Goal: Task Accomplishment & Management: Manage account settings

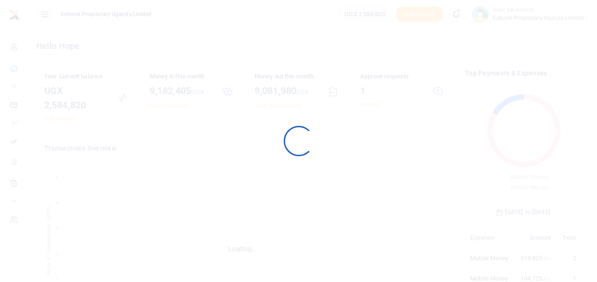
scroll to position [8, 8]
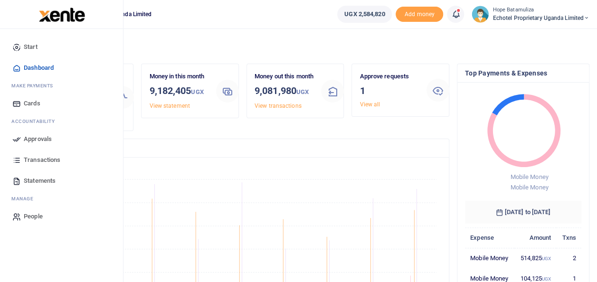
click at [36, 138] on span "Approvals" at bounding box center [38, 138] width 28 height 9
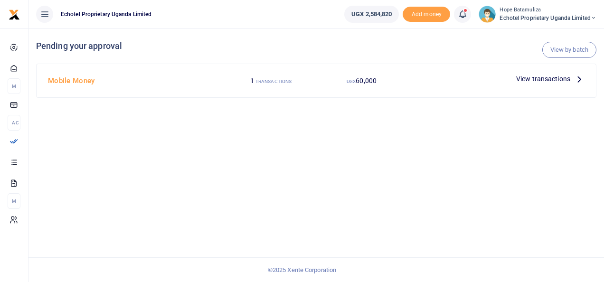
click at [578, 79] on icon at bounding box center [579, 79] width 10 height 10
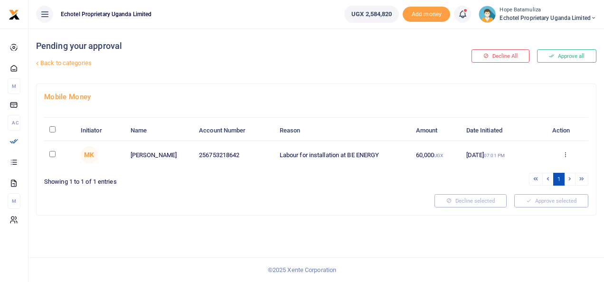
click at [51, 154] on input "checkbox" at bounding box center [52, 154] width 6 height 6
checkbox input "true"
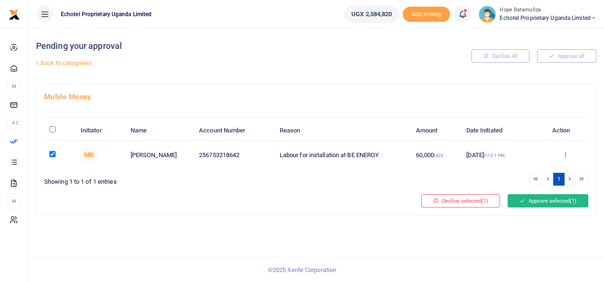
click at [544, 200] on button "Approve selected (1)" at bounding box center [548, 200] width 81 height 13
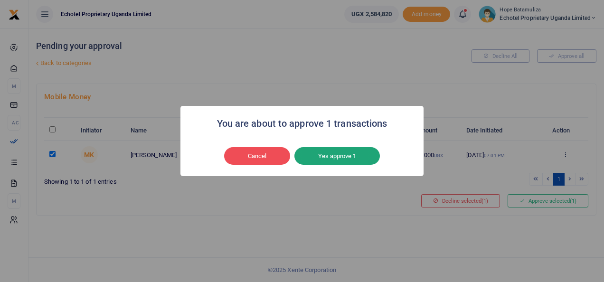
click at [348, 156] on button "Yes approve 1" at bounding box center [336, 156] width 85 height 18
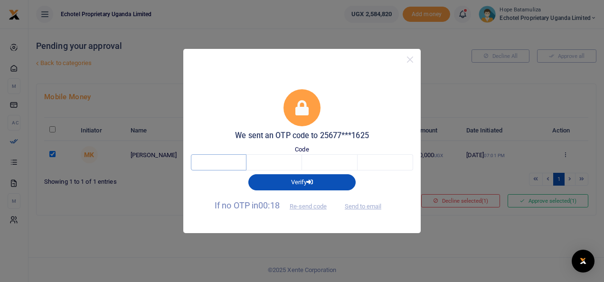
click at [232, 164] on input "text" at bounding box center [219, 162] width 56 height 16
type input "7"
type input "1"
type input "2"
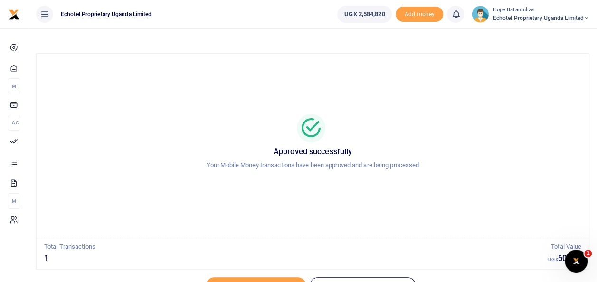
click at [584, 18] on icon at bounding box center [586, 18] width 6 height 7
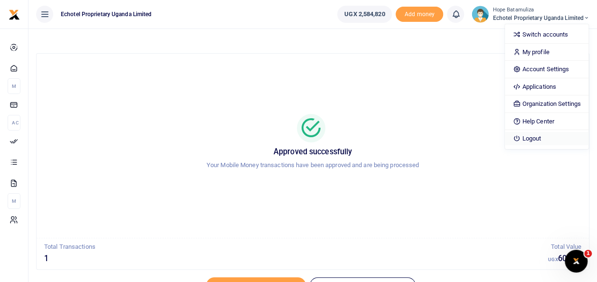
click at [536, 137] on link "Logout" at bounding box center [546, 138] width 83 height 13
